Goal: Information Seeking & Learning: Learn about a topic

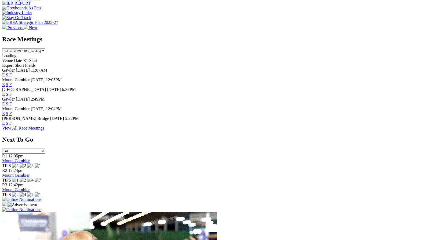
scroll to position [219, 0]
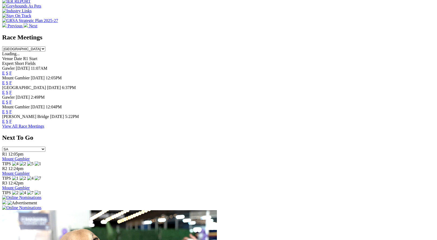
click at [12, 122] on link "F" at bounding box center [10, 121] width 2 height 5
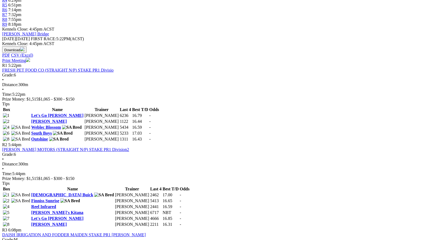
scroll to position [208, 0]
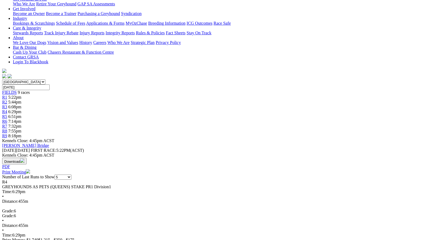
scroll to position [94, 0]
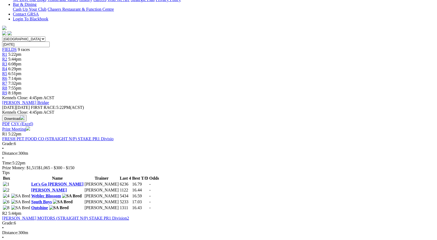
scroll to position [141, 0]
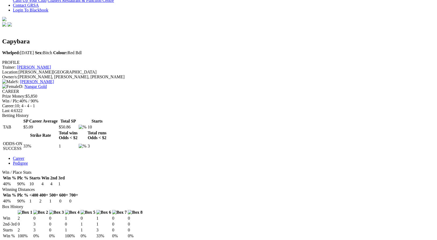
scroll to position [148, 0]
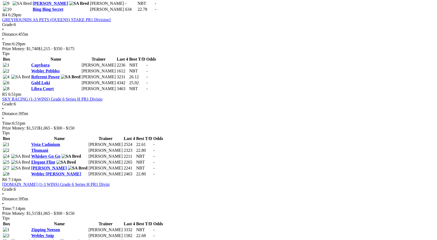
scroll to position [527, 0]
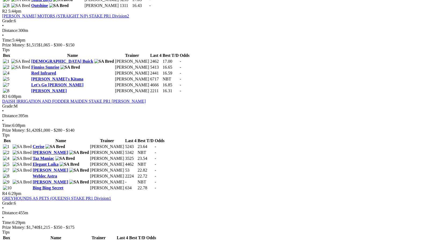
scroll to position [341, 0]
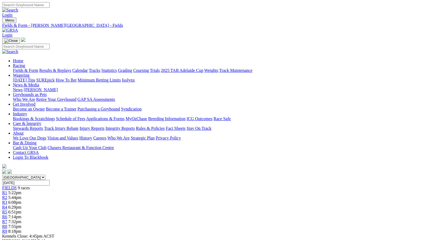
click at [135, 126] on link "Integrity Reports" at bounding box center [120, 128] width 29 height 5
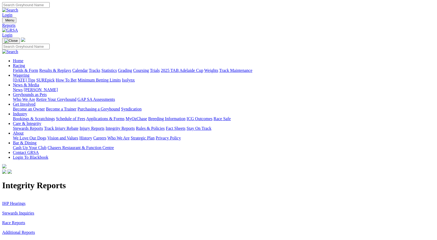
click at [34, 211] on link "Stewards Inquiries" at bounding box center [18, 213] width 32 height 5
